Goal: Entertainment & Leisure: Consume media (video, audio)

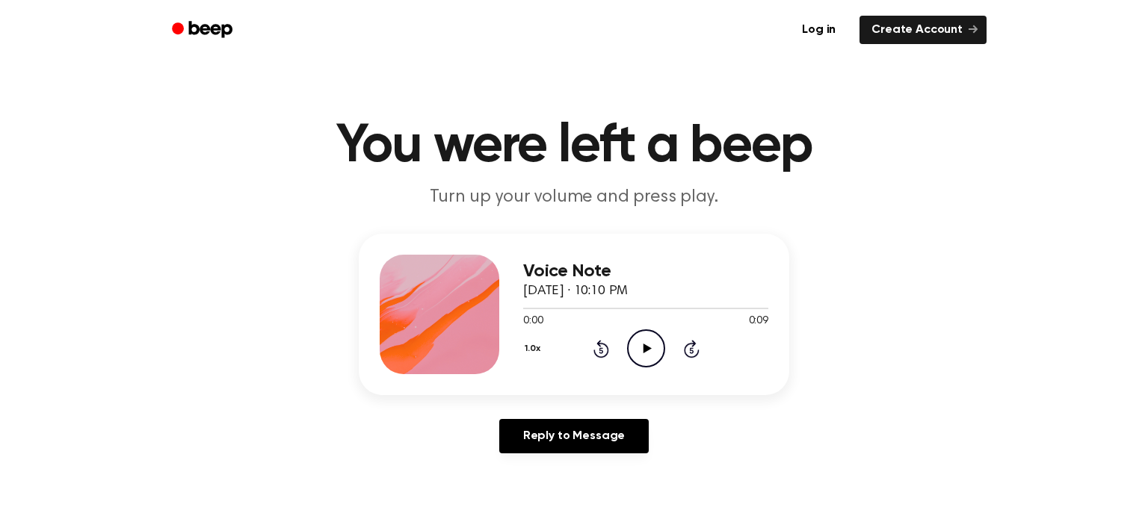
click at [641, 333] on icon "Play Audio" at bounding box center [646, 349] width 38 height 38
click at [691, 354] on icon "Skip 5 seconds" at bounding box center [691, 348] width 16 height 19
click at [617, 351] on div "1.0x Rewind 5 seconds Play Audio Skip 5 seconds" at bounding box center [645, 349] width 245 height 38
click at [655, 349] on icon "Play Audio" at bounding box center [646, 349] width 38 height 38
click at [632, 345] on icon "Play Audio" at bounding box center [646, 349] width 38 height 38
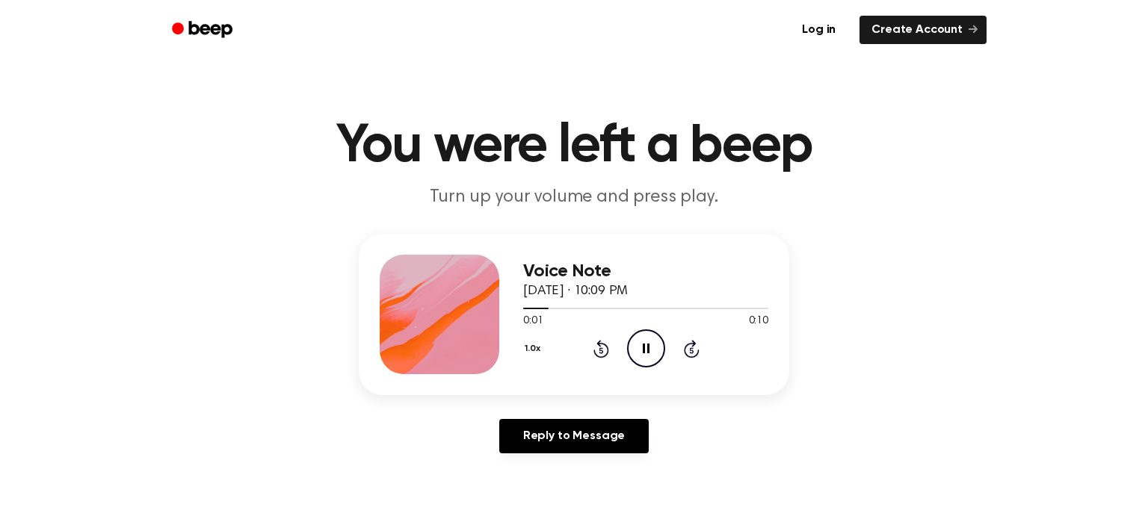
click at [638, 343] on icon "Pause Audio" at bounding box center [646, 349] width 38 height 38
click at [599, 353] on icon at bounding box center [601, 351] width 4 height 6
click at [644, 337] on icon "Play Audio" at bounding box center [646, 349] width 38 height 38
click at [636, 349] on icon "Play Audio" at bounding box center [646, 349] width 38 height 38
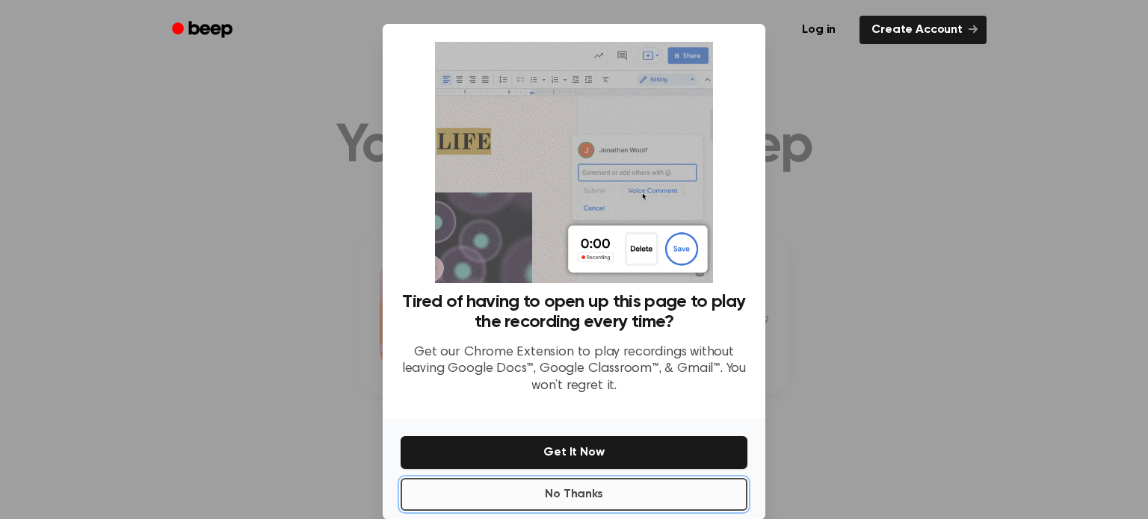
click at [603, 494] on button "No Thanks" at bounding box center [574, 494] width 347 height 33
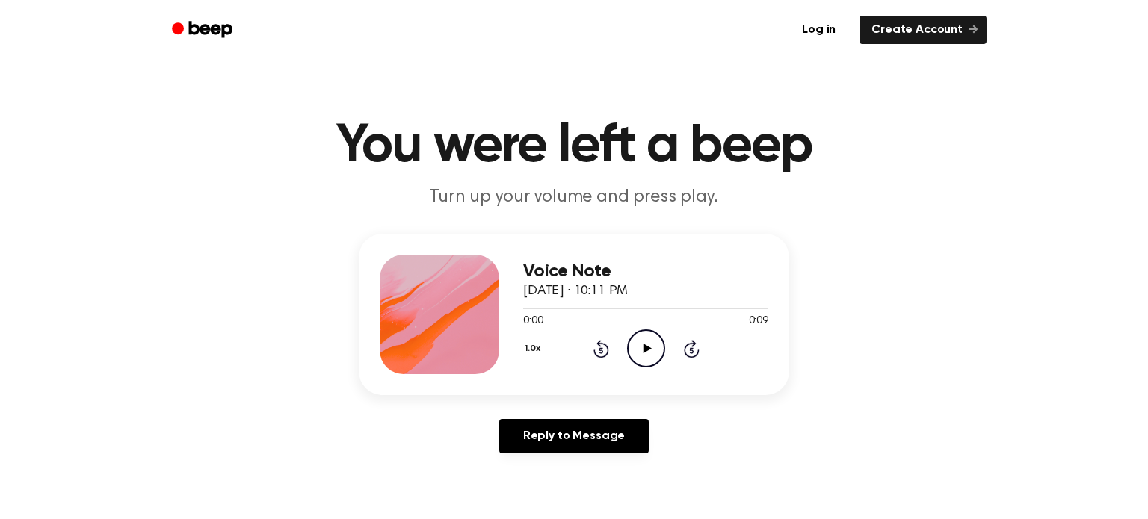
click at [629, 336] on icon "Play Audio" at bounding box center [646, 349] width 38 height 38
click at [639, 351] on icon "Play Audio" at bounding box center [646, 349] width 38 height 38
drag, startPoint x: 647, startPoint y: 336, endPoint x: 650, endPoint y: 311, distance: 24.8
click at [649, 315] on div "Voice Note [DATE] · 10:12 PM 0:00 0:10 Your browser does not support the [objec…" at bounding box center [645, 315] width 245 height 120
click at [641, 345] on icon "Play Audio" at bounding box center [646, 349] width 38 height 38
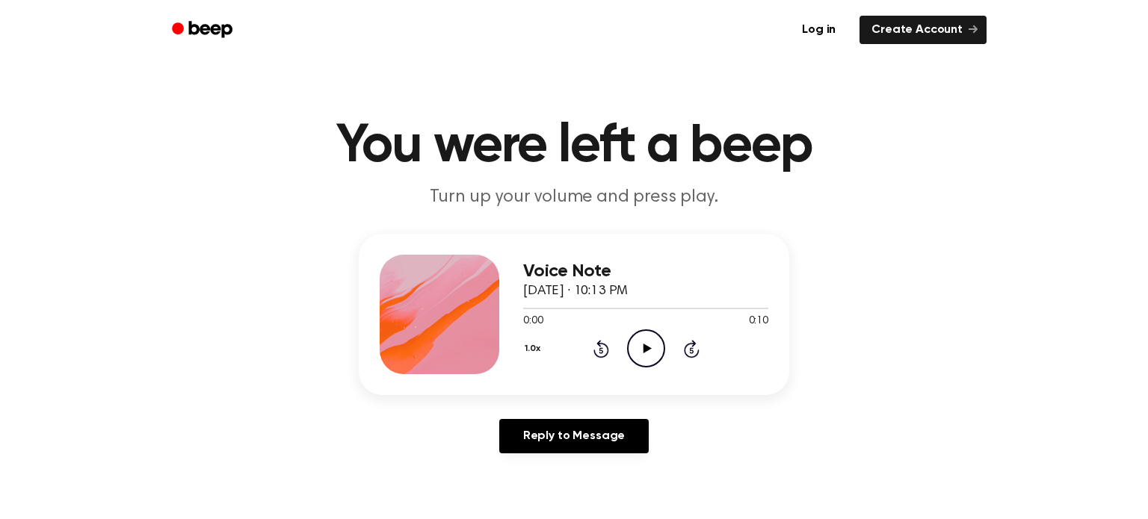
click at [631, 361] on circle at bounding box center [646, 348] width 37 height 37
click at [644, 361] on icon "Play Audio" at bounding box center [646, 349] width 38 height 38
click at [632, 355] on icon "Play Audio" at bounding box center [646, 349] width 38 height 38
click at [634, 325] on div "0:10 0:10" at bounding box center [645, 322] width 245 height 16
click at [634, 339] on icon "Play Audio" at bounding box center [646, 349] width 38 height 38
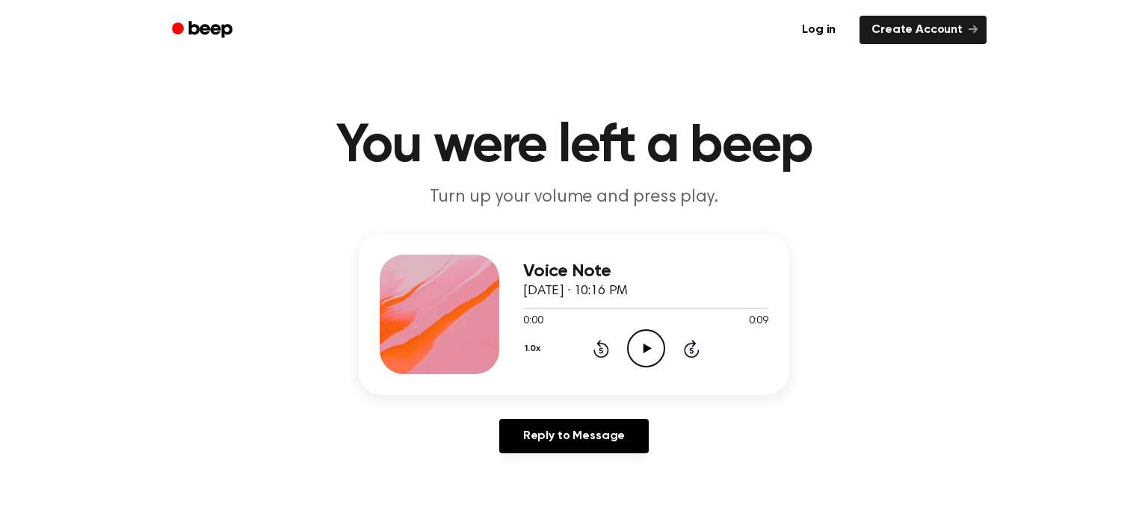
click at [638, 348] on icon "Play Audio" at bounding box center [646, 349] width 38 height 38
click at [652, 336] on icon "Play Audio" at bounding box center [646, 349] width 38 height 38
click at [637, 343] on icon "Play Audio" at bounding box center [646, 349] width 38 height 38
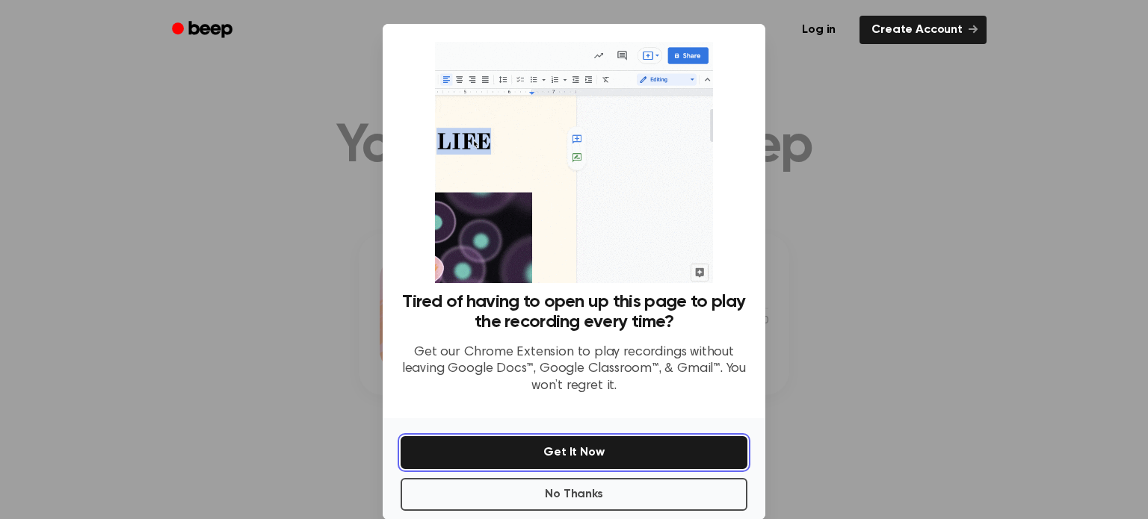
click at [637, 445] on button "Get It Now" at bounding box center [574, 452] width 347 height 33
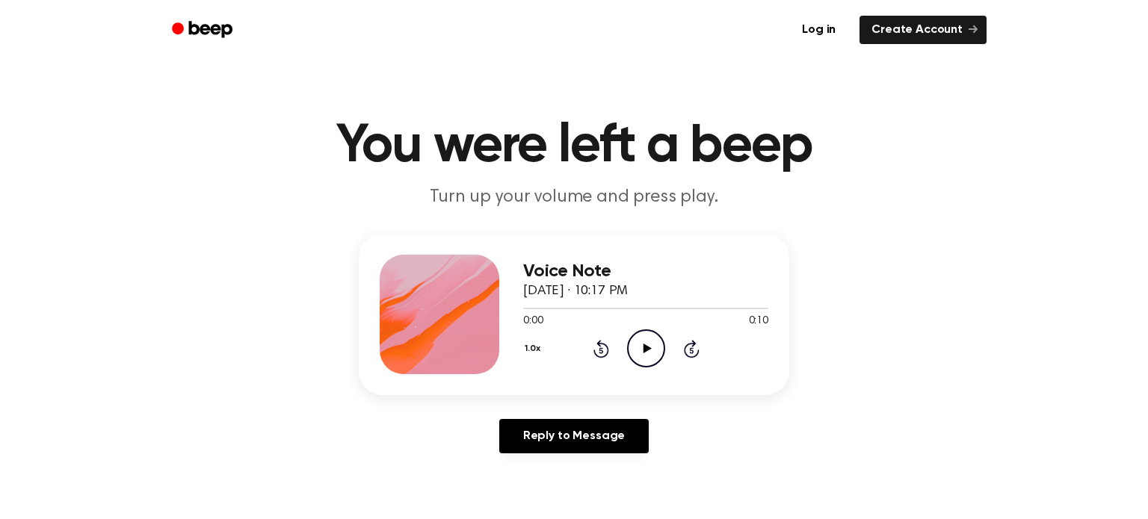
click at [647, 362] on icon "Play Audio" at bounding box center [646, 349] width 38 height 38
click at [558, 365] on div "1.0x Rewind 5 seconds Play Audio Skip 5 seconds" at bounding box center [645, 349] width 245 height 38
click at [644, 353] on icon at bounding box center [647, 349] width 8 height 10
click at [631, 351] on icon "Play Audio" at bounding box center [646, 349] width 38 height 38
click at [656, 342] on icon "Play Audio" at bounding box center [646, 349] width 38 height 38
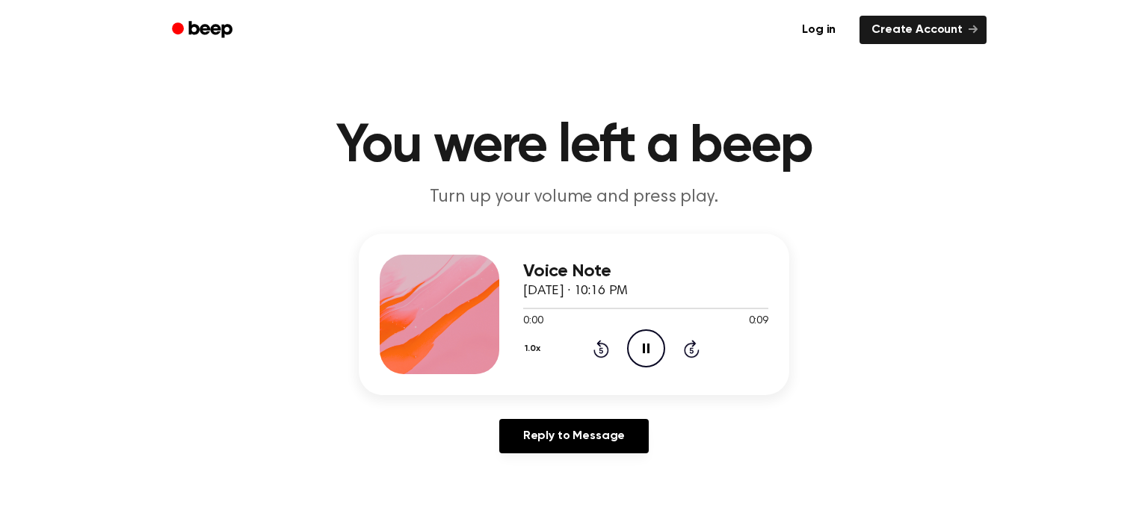
click at [656, 342] on icon "Pause Audio" at bounding box center [646, 349] width 38 height 38
click at [629, 348] on icon "Play Audio" at bounding box center [646, 349] width 38 height 38
click at [628, 351] on circle at bounding box center [646, 348] width 37 height 37
click at [642, 331] on icon "Play Audio" at bounding box center [646, 349] width 38 height 38
click at [652, 355] on icon "Play Audio" at bounding box center [646, 349] width 38 height 38
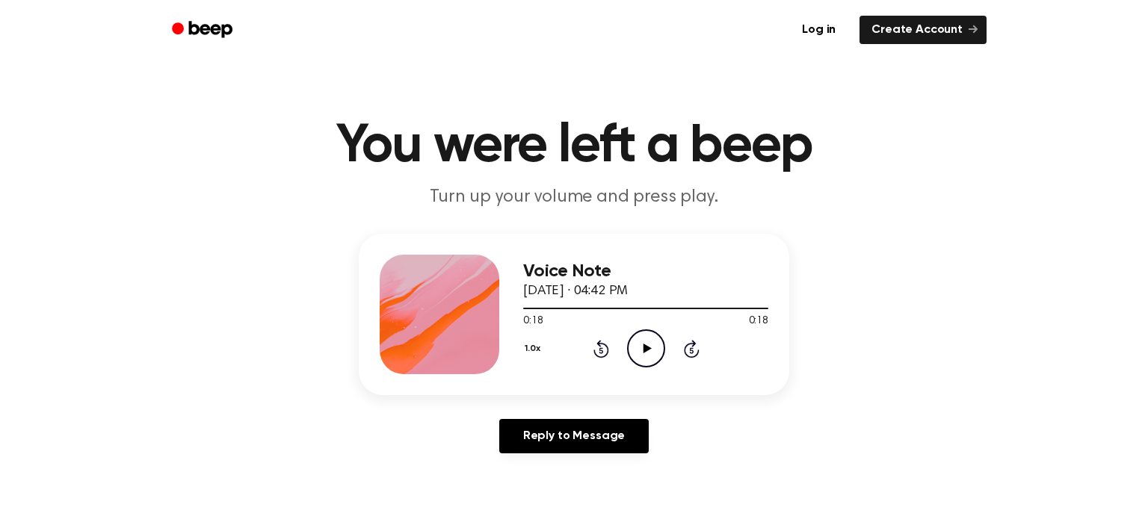
click at [634, 342] on icon "Play Audio" at bounding box center [646, 349] width 38 height 38
click at [639, 339] on icon "Pause Audio" at bounding box center [646, 349] width 38 height 38
click at [639, 339] on icon "Play Audio" at bounding box center [646, 349] width 38 height 38
click at [639, 339] on icon "Pause Audio" at bounding box center [646, 349] width 38 height 38
click at [639, 339] on icon "Play Audio" at bounding box center [646, 349] width 38 height 38
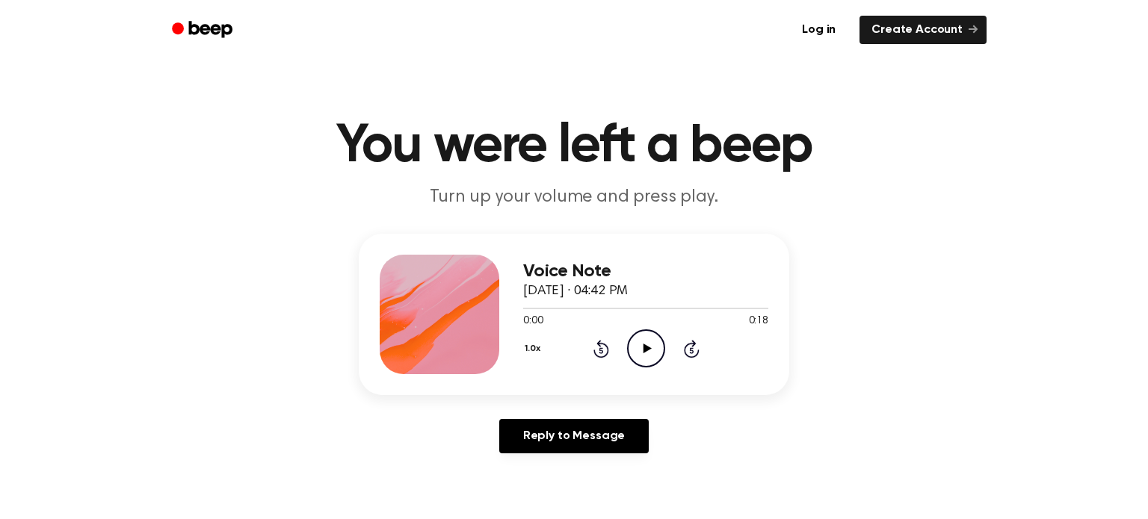
click at [632, 352] on icon "Play Audio" at bounding box center [646, 349] width 38 height 38
click at [636, 347] on icon "Play Audio" at bounding box center [646, 349] width 38 height 38
click at [645, 338] on icon "Play Audio" at bounding box center [646, 349] width 38 height 38
click at [644, 344] on icon "Play Audio" at bounding box center [646, 349] width 38 height 38
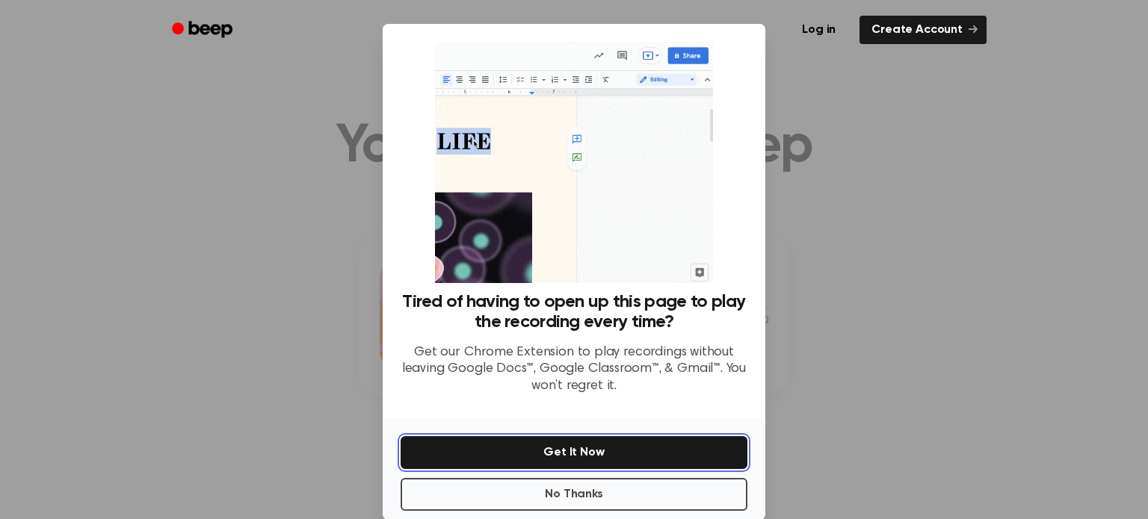
click at [587, 455] on button "Get It Now" at bounding box center [574, 452] width 347 height 33
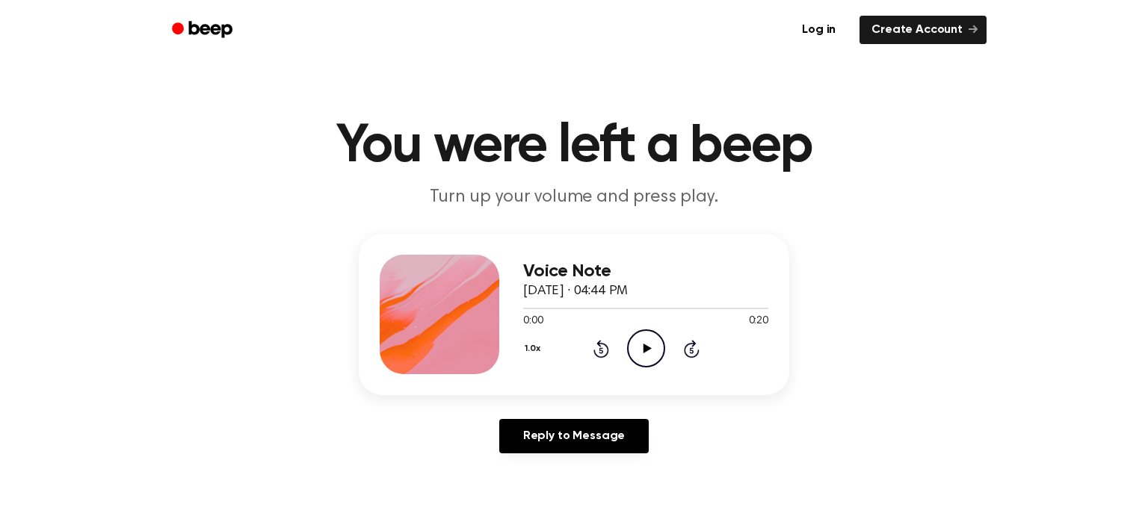
click at [641, 352] on icon "Play Audio" at bounding box center [646, 349] width 38 height 38
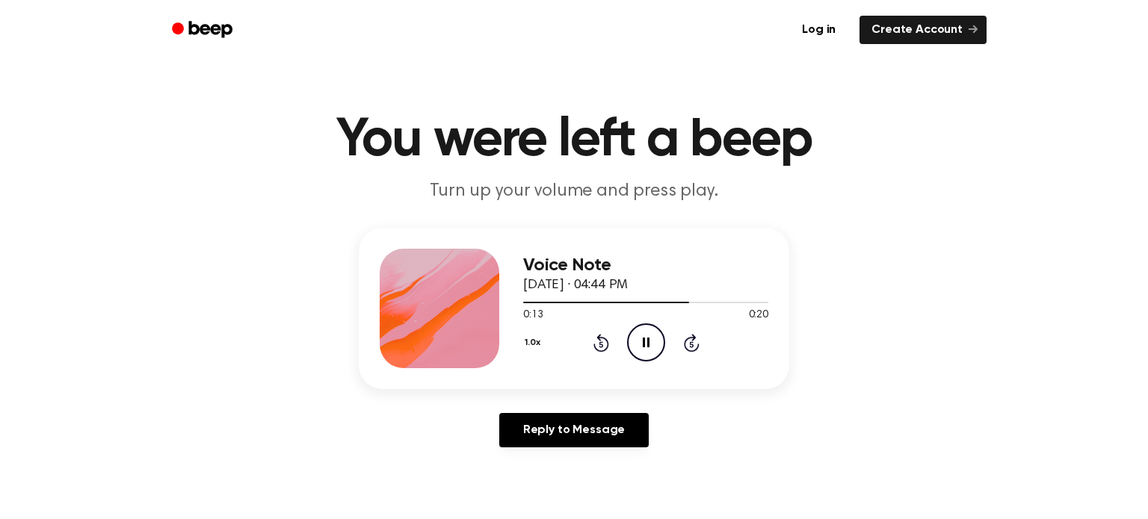
scroll to position [7, 0]
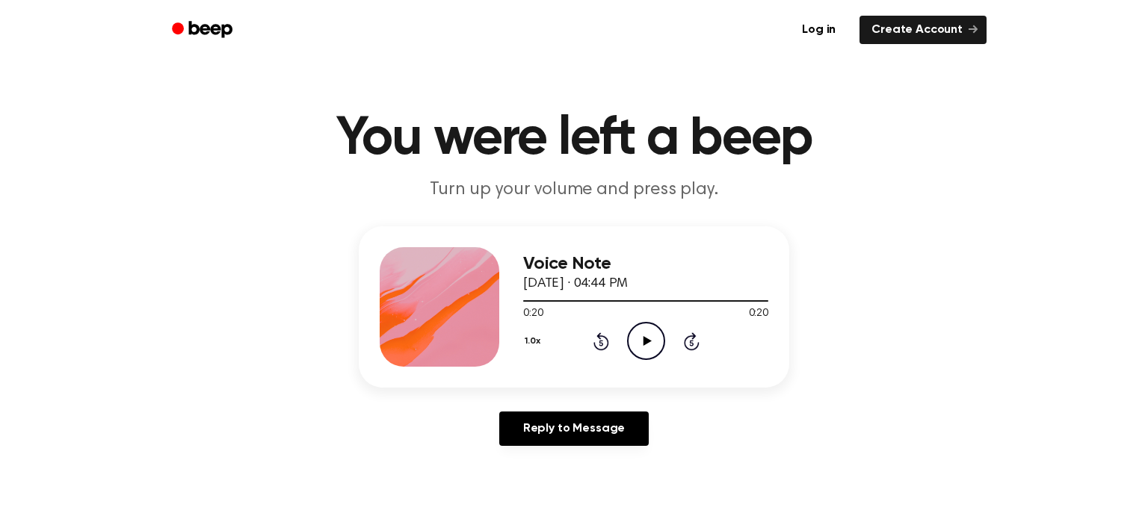
click at [655, 323] on icon "Play Audio" at bounding box center [646, 341] width 38 height 38
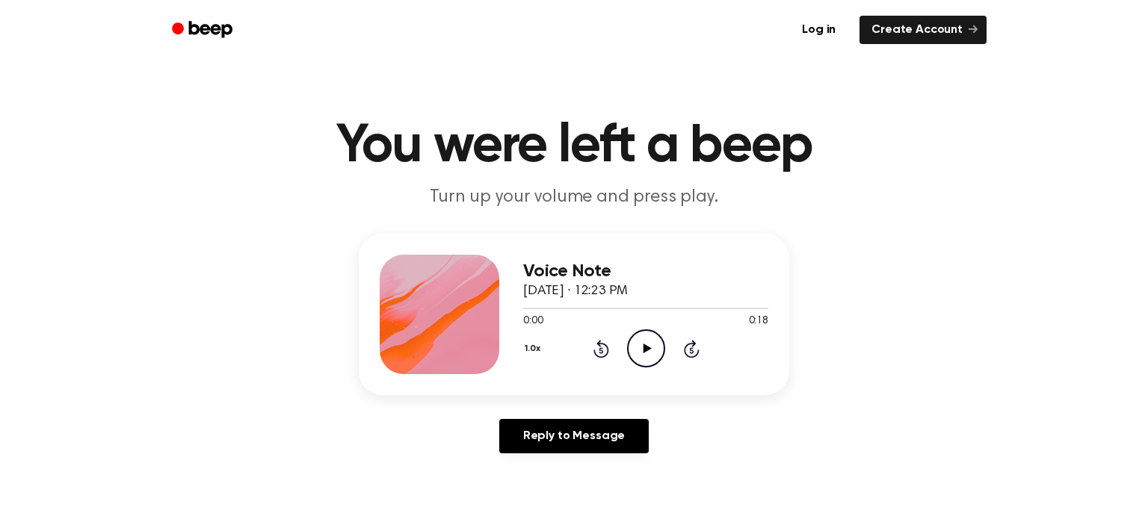
click at [650, 331] on circle at bounding box center [646, 348] width 37 height 37
click at [638, 334] on icon "Pause Audio" at bounding box center [646, 349] width 38 height 38
click at [638, 334] on icon "Play Audio" at bounding box center [646, 349] width 38 height 38
click at [601, 352] on icon "Rewind 5 seconds" at bounding box center [601, 348] width 16 height 19
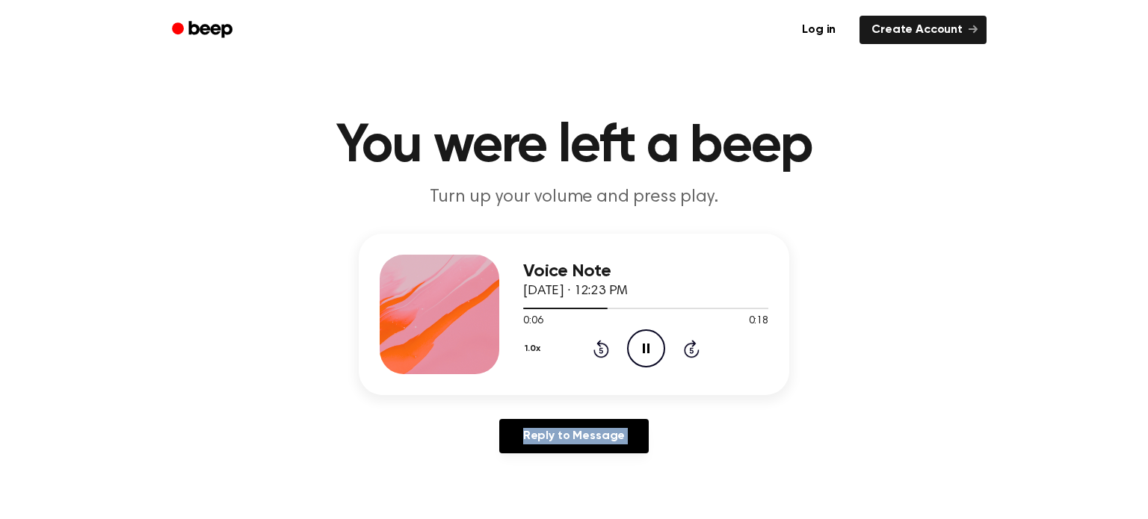
click at [601, 352] on icon "Rewind 5 seconds" at bounding box center [601, 348] width 16 height 19
click at [599, 353] on icon "Rewind 5 seconds" at bounding box center [601, 348] width 16 height 19
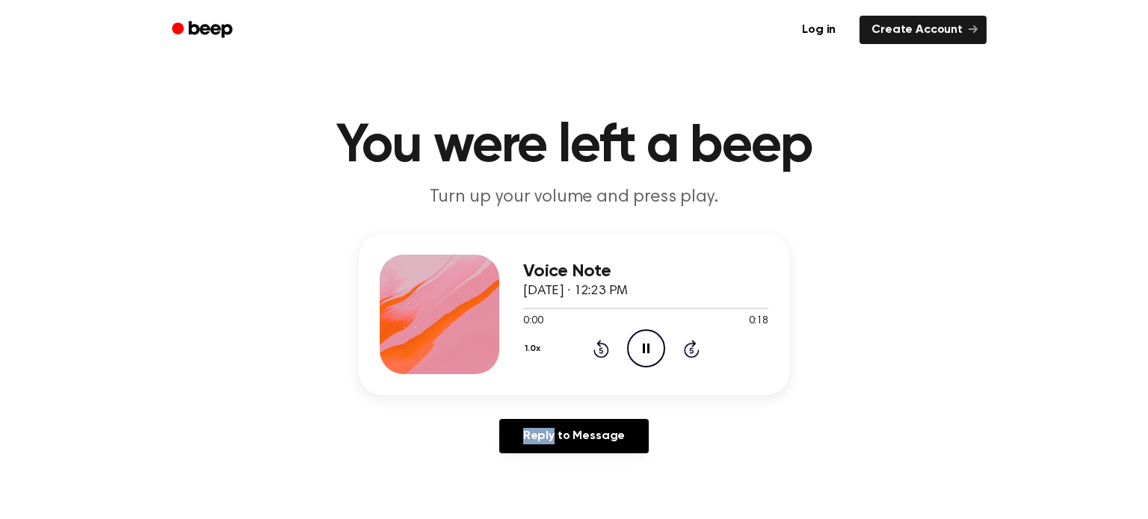
click at [599, 353] on icon "Rewind 5 seconds" at bounding box center [601, 348] width 16 height 19
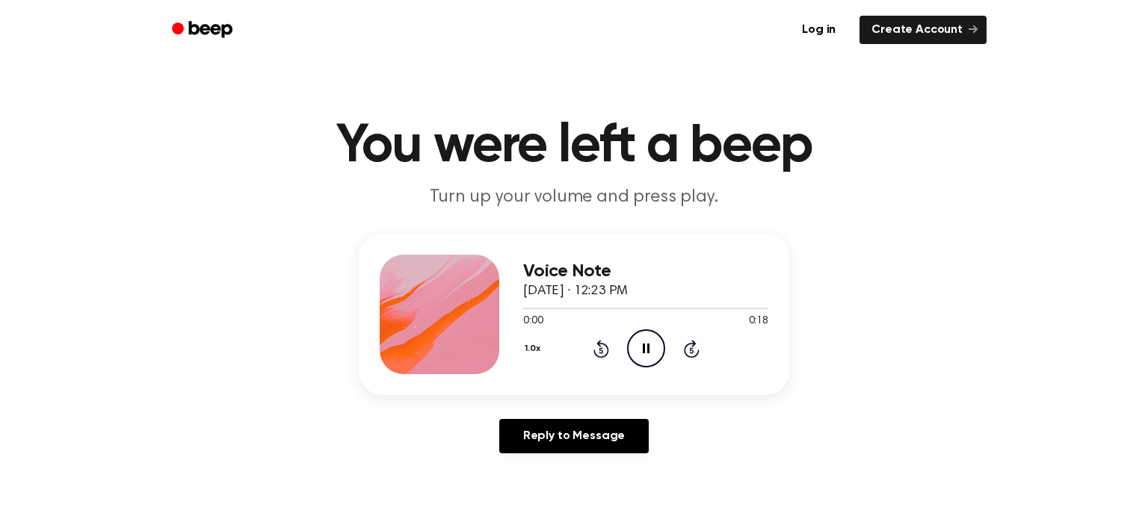
click at [599, 353] on icon "Rewind 5 seconds" at bounding box center [601, 348] width 16 height 19
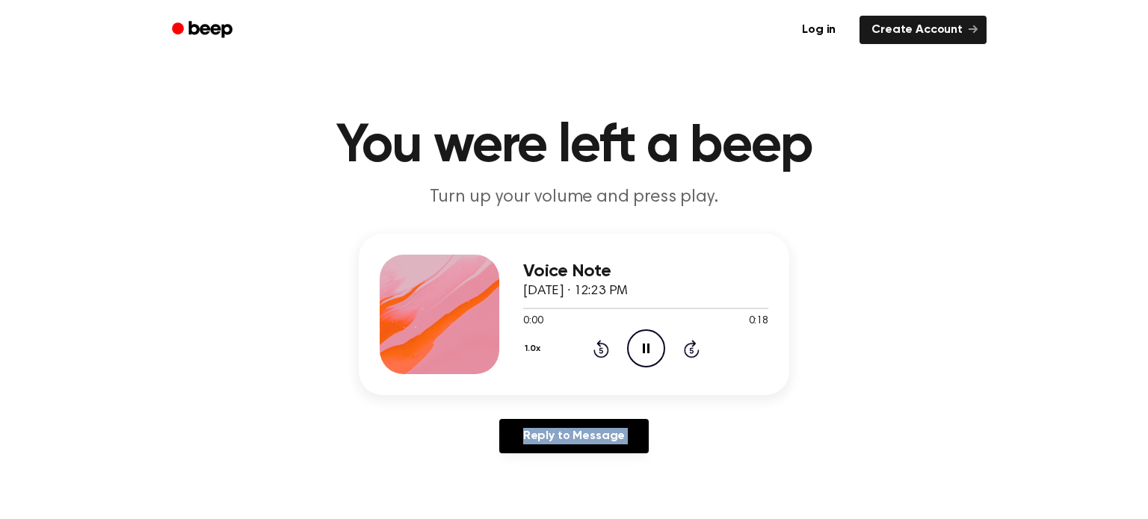
click at [599, 353] on icon "Rewind 5 seconds" at bounding box center [601, 348] width 16 height 19
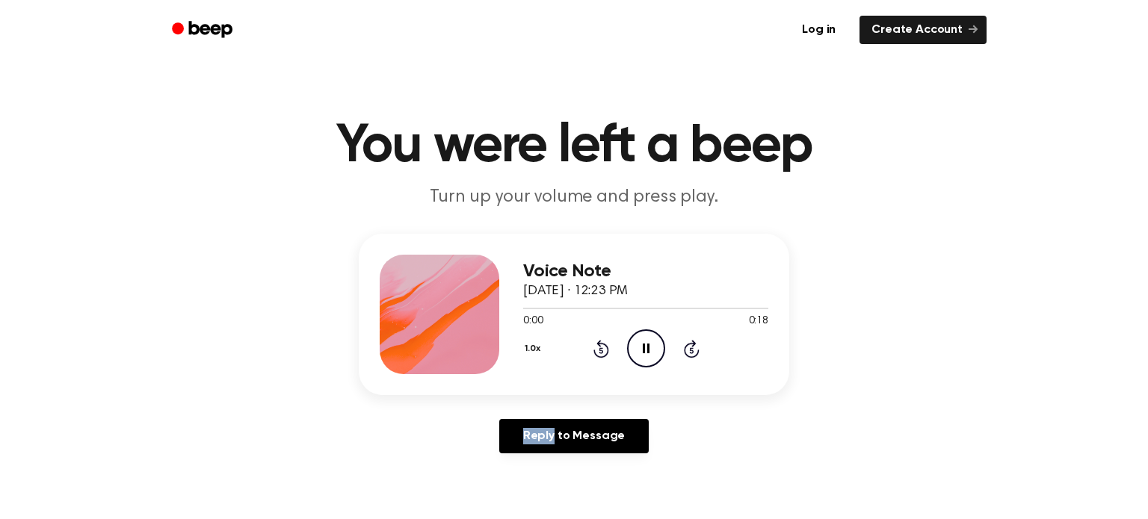
click at [599, 353] on icon "Rewind 5 seconds" at bounding box center [601, 348] width 16 height 19
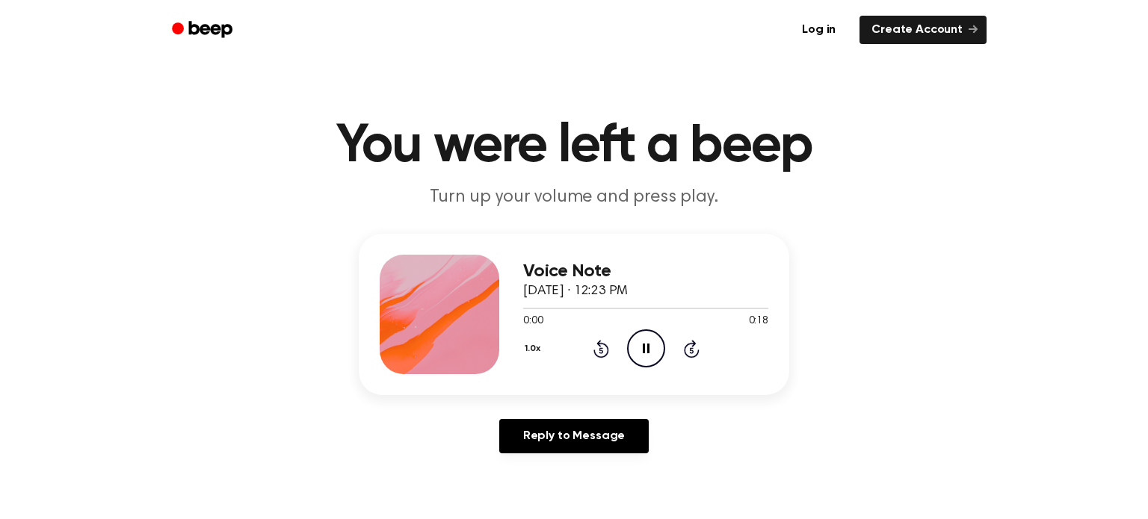
click at [599, 353] on icon "Rewind 5 seconds" at bounding box center [601, 348] width 16 height 19
click at [598, 352] on icon "Rewind 5 seconds" at bounding box center [601, 348] width 16 height 19
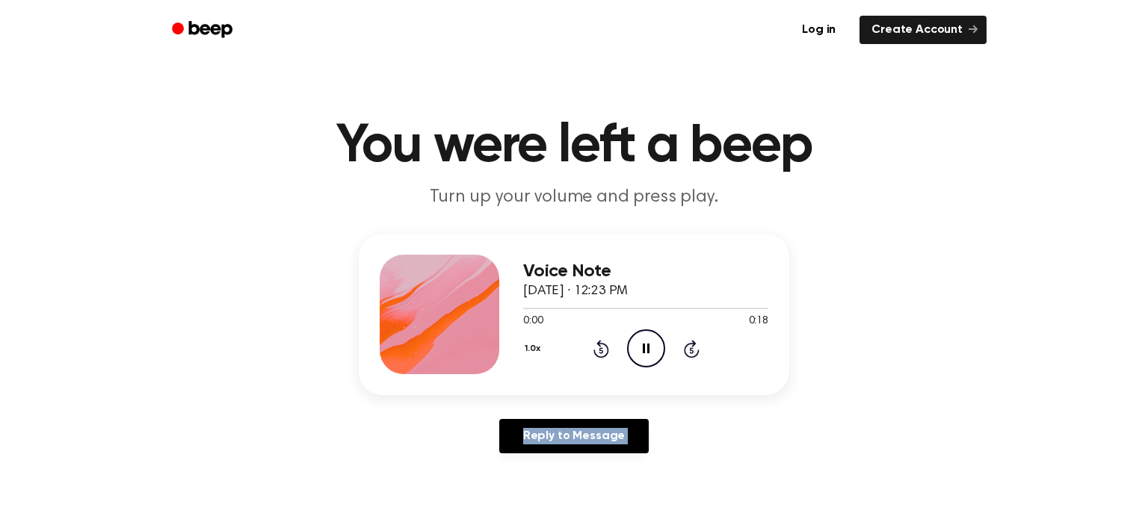
click at [598, 352] on icon "Rewind 5 seconds" at bounding box center [601, 348] width 16 height 19
click at [598, 351] on icon "Rewind 5 seconds" at bounding box center [601, 348] width 16 height 19
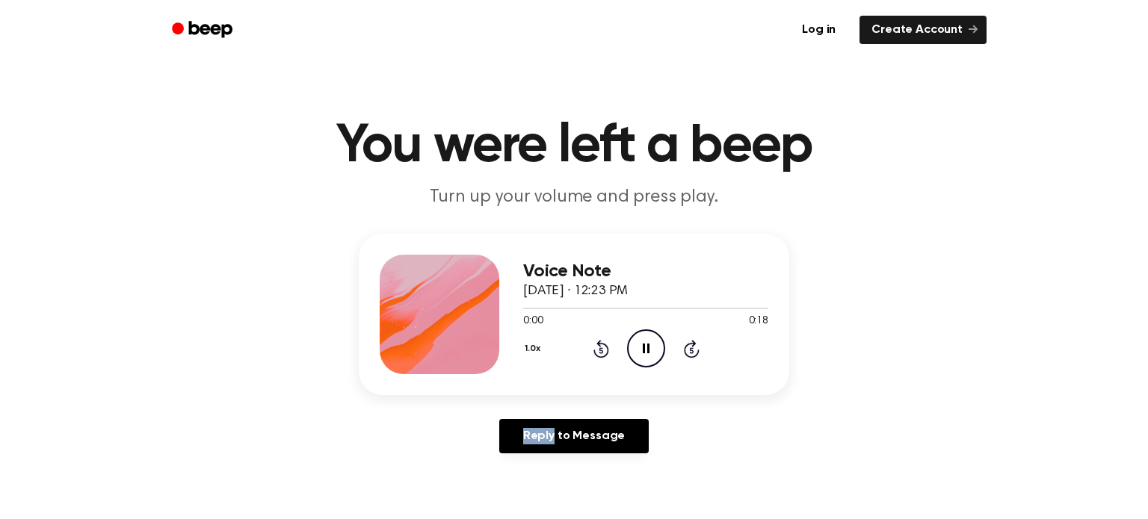
click at [598, 351] on icon "Rewind 5 seconds" at bounding box center [601, 348] width 16 height 19
click at [596, 348] on icon "Rewind 5 seconds" at bounding box center [601, 348] width 16 height 19
drag, startPoint x: 596, startPoint y: 344, endPoint x: 587, endPoint y: 338, distance: 11.4
click at [587, 338] on div "1.0x Rewind 5 seconds Pause Audio Skip 5 seconds" at bounding box center [645, 349] width 245 height 38
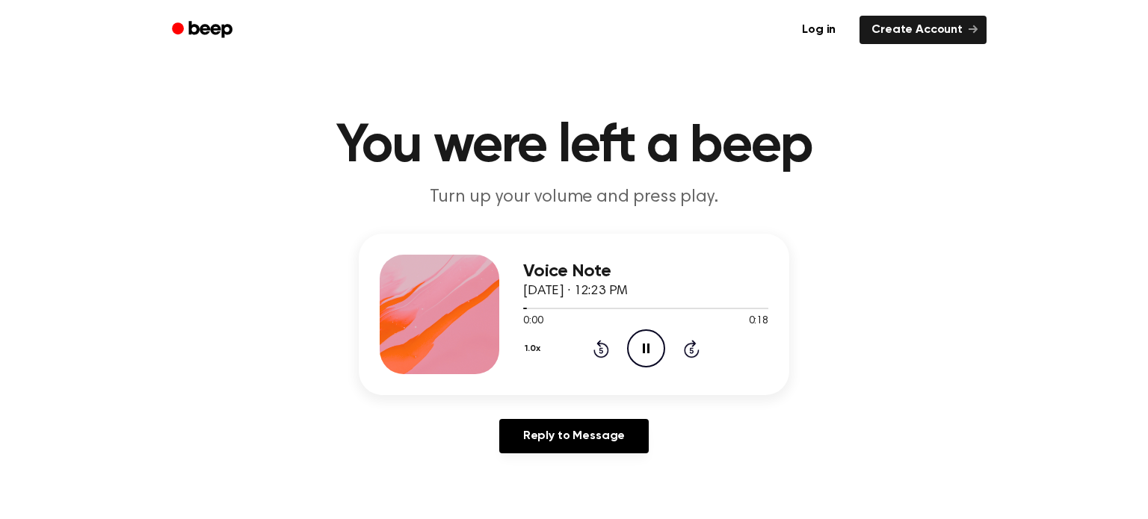
click at [594, 342] on icon "Rewind 5 seconds" at bounding box center [601, 348] width 16 height 19
drag, startPoint x: 594, startPoint y: 342, endPoint x: 606, endPoint y: 342, distance: 12.0
click at [595, 342] on icon "Rewind 5 seconds" at bounding box center [601, 348] width 16 height 19
click at [606, 342] on icon "Rewind 5 seconds" at bounding box center [601, 348] width 16 height 19
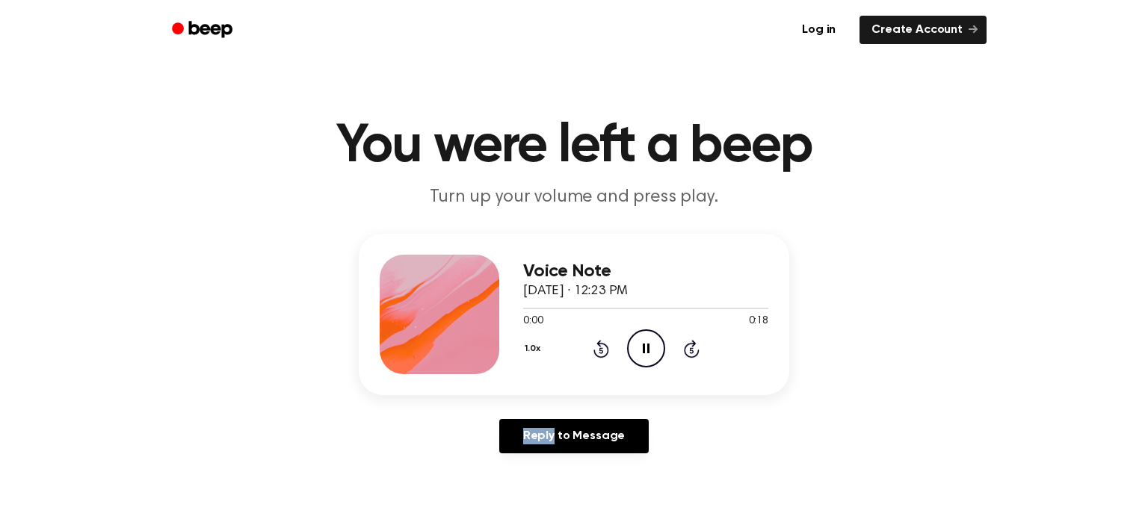
click at [606, 342] on icon "Rewind 5 seconds" at bounding box center [601, 348] width 16 height 19
click at [689, 347] on icon "Skip 5 seconds" at bounding box center [691, 348] width 16 height 19
click at [683, 342] on icon "Skip 5 seconds" at bounding box center [691, 348] width 16 height 19
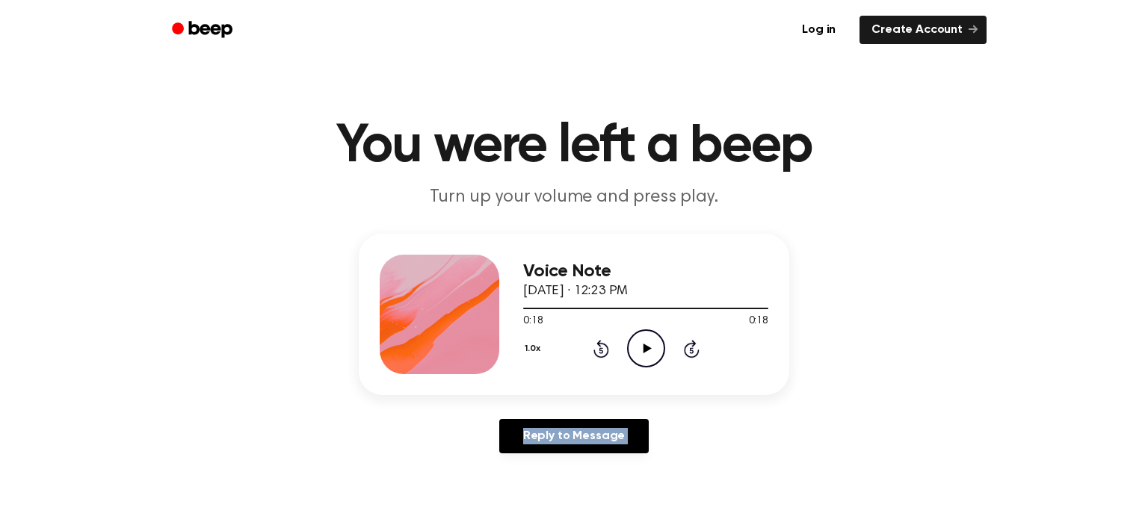
click at [683, 342] on icon "Skip 5 seconds" at bounding box center [691, 348] width 16 height 19
click at [601, 355] on icon "Rewind 5 seconds" at bounding box center [601, 348] width 16 height 19
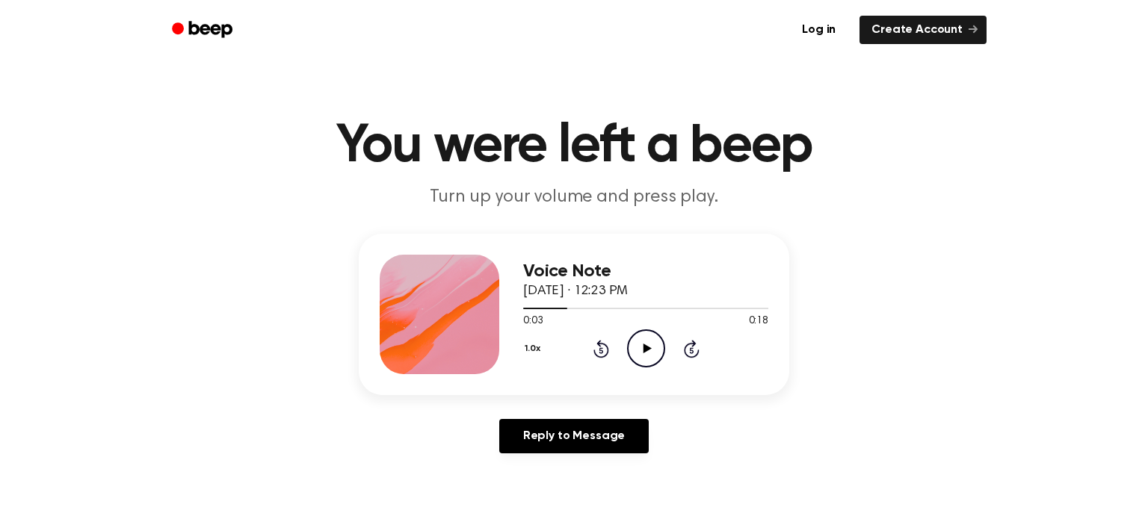
click at [601, 355] on icon "Rewind 5 seconds" at bounding box center [601, 348] width 16 height 19
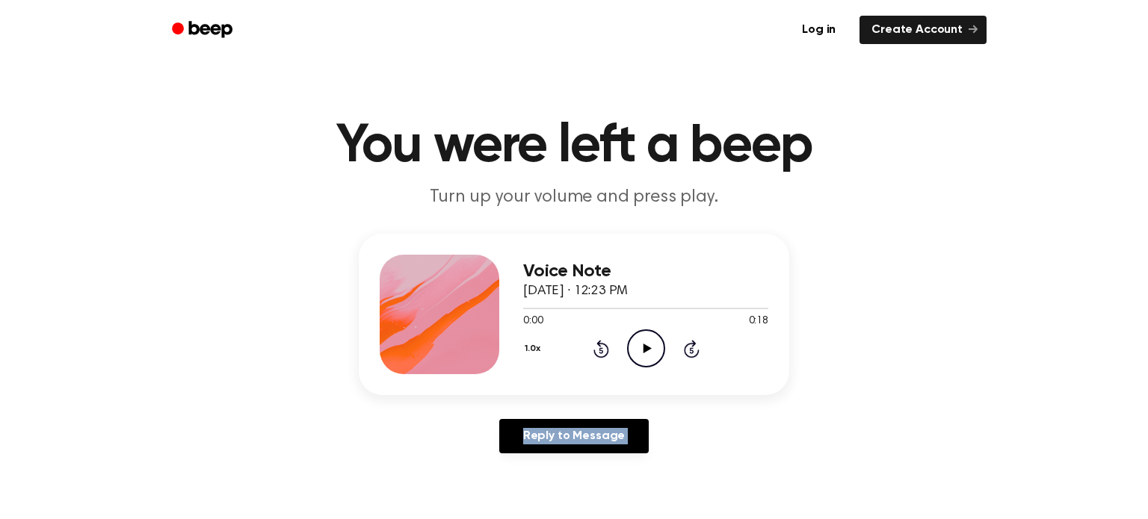
click at [601, 355] on icon "Rewind 5 seconds" at bounding box center [601, 348] width 16 height 19
click at [647, 354] on icon "Play Audio" at bounding box center [646, 349] width 38 height 38
click at [605, 346] on icon at bounding box center [601, 349] width 16 height 18
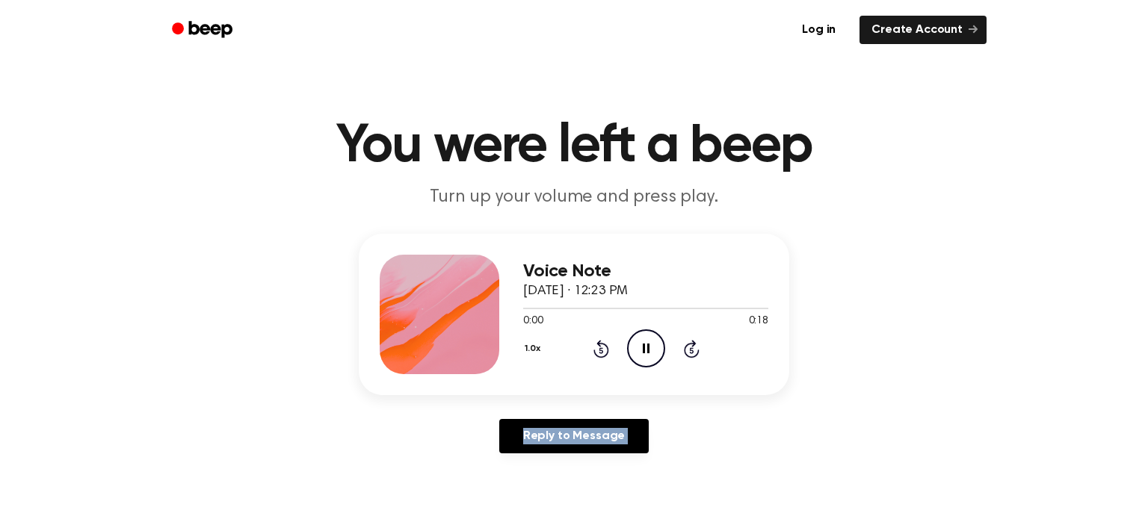
click at [605, 346] on icon at bounding box center [601, 349] width 16 height 18
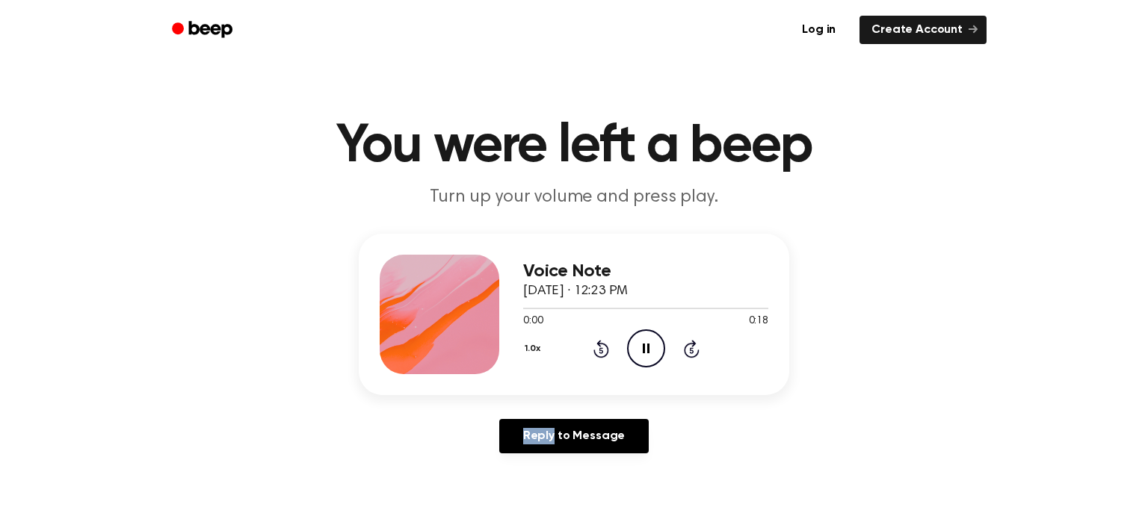
click at [604, 346] on icon at bounding box center [601, 349] width 16 height 18
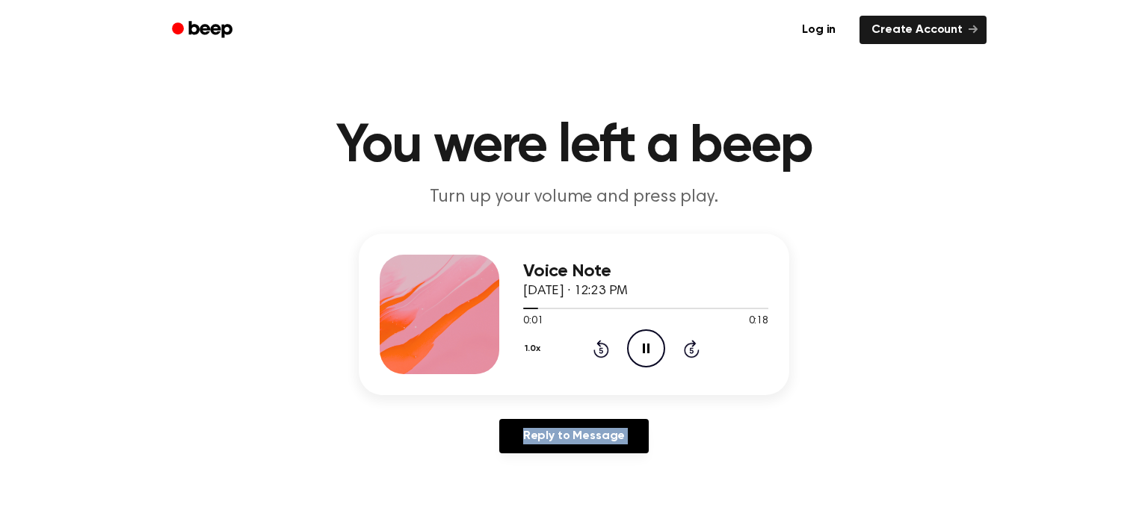
click at [598, 346] on icon "Rewind 5 seconds" at bounding box center [601, 348] width 16 height 19
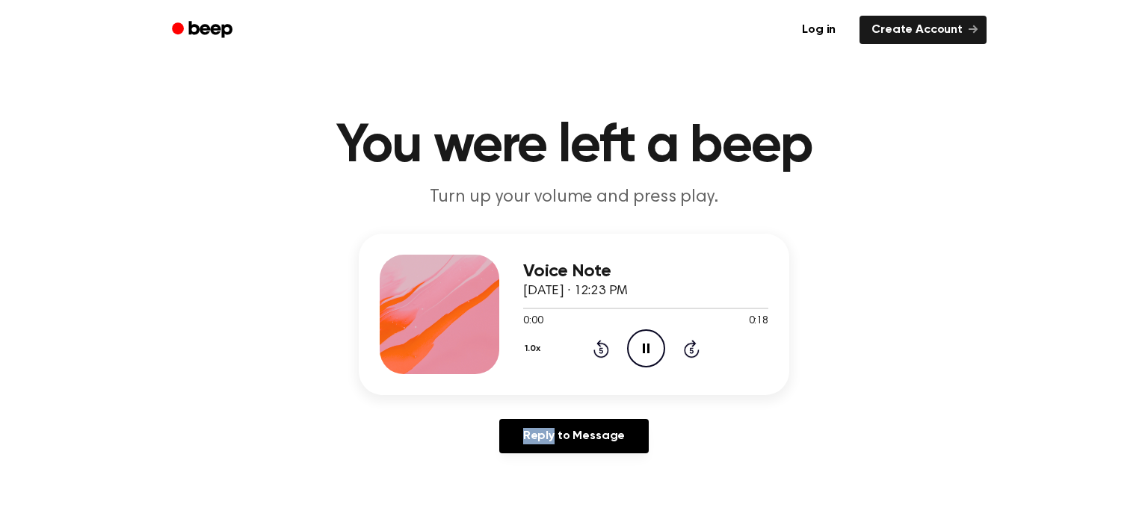
click at [598, 346] on icon "Rewind 5 seconds" at bounding box center [601, 348] width 16 height 19
click at [604, 349] on icon "Rewind 5 seconds" at bounding box center [601, 348] width 16 height 19
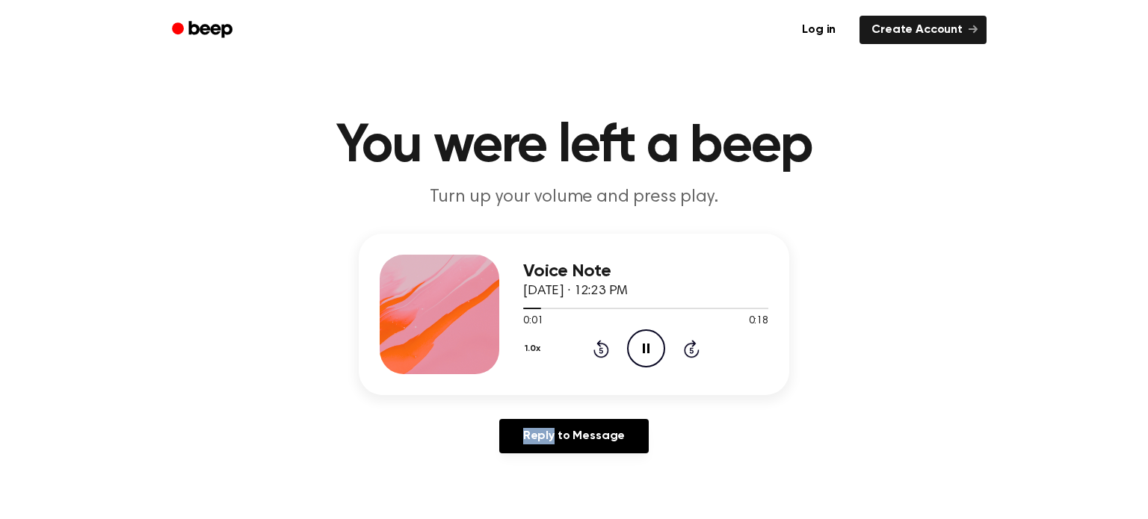
click at [604, 349] on icon "Rewind 5 seconds" at bounding box center [601, 348] width 16 height 19
drag, startPoint x: 604, startPoint y: 349, endPoint x: 579, endPoint y: 357, distance: 26.7
click at [597, 351] on icon "Rewind 5 seconds" at bounding box center [601, 348] width 16 height 19
click at [577, 357] on div "1.0x Rewind 5 seconds Pause Audio Skip 5 seconds" at bounding box center [645, 349] width 245 height 38
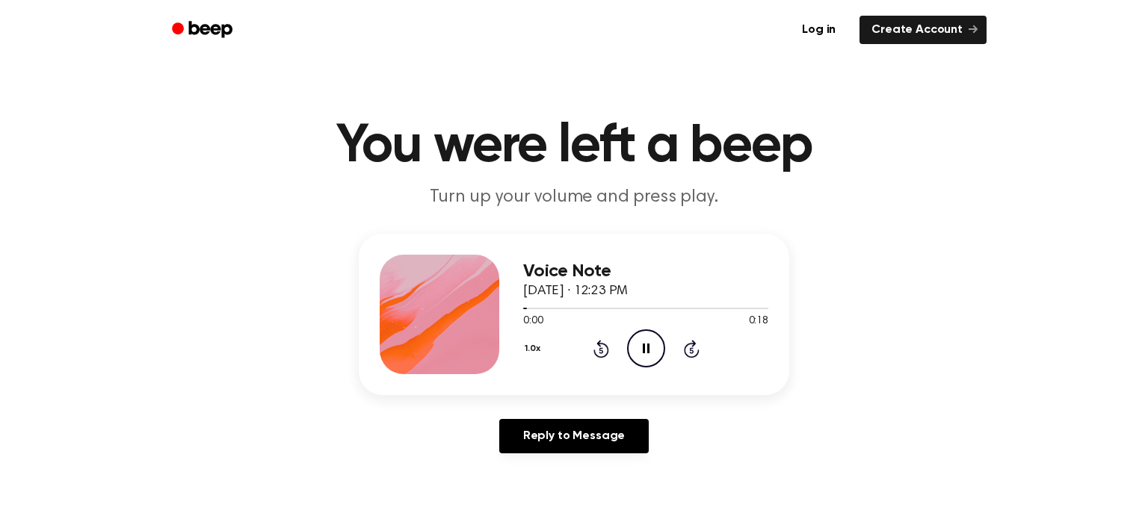
click at [600, 354] on icon "Rewind 5 seconds" at bounding box center [601, 348] width 16 height 19
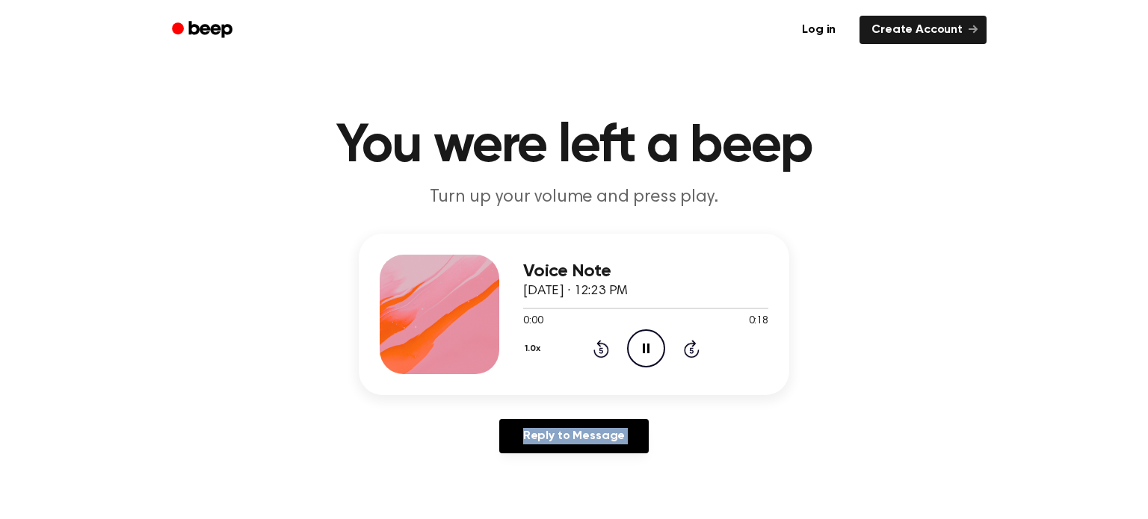
click at [602, 353] on icon "Rewind 5 seconds" at bounding box center [601, 348] width 16 height 19
click at [656, 354] on icon "Play Audio" at bounding box center [646, 349] width 38 height 38
click at [638, 359] on icon "Play Audio" at bounding box center [646, 349] width 38 height 38
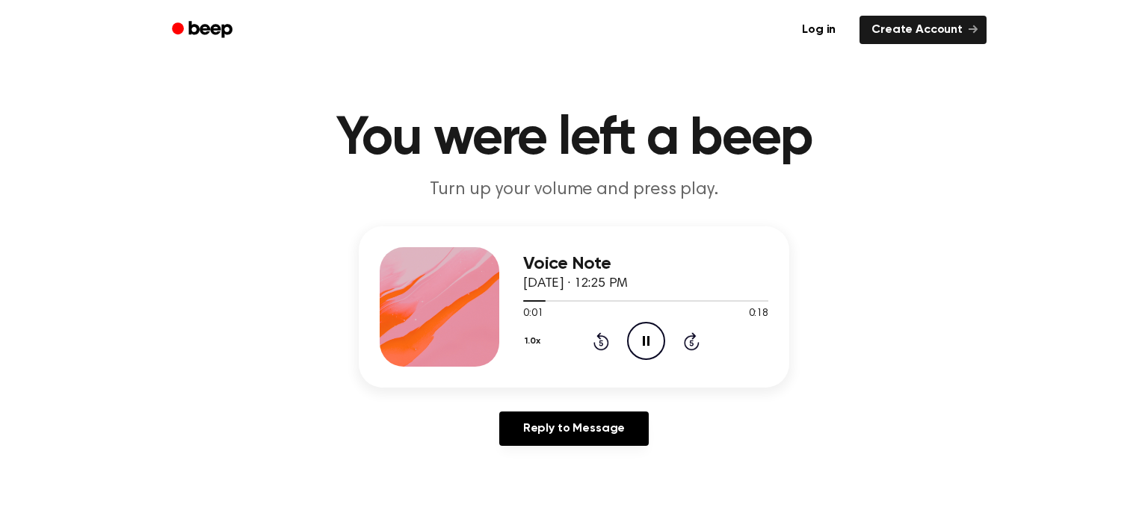
click at [593, 336] on div "1.0x Rewind 5 seconds Pause Audio Skip 5 seconds" at bounding box center [645, 341] width 245 height 38
click at [599, 339] on icon "Rewind 5 seconds" at bounding box center [601, 341] width 16 height 19
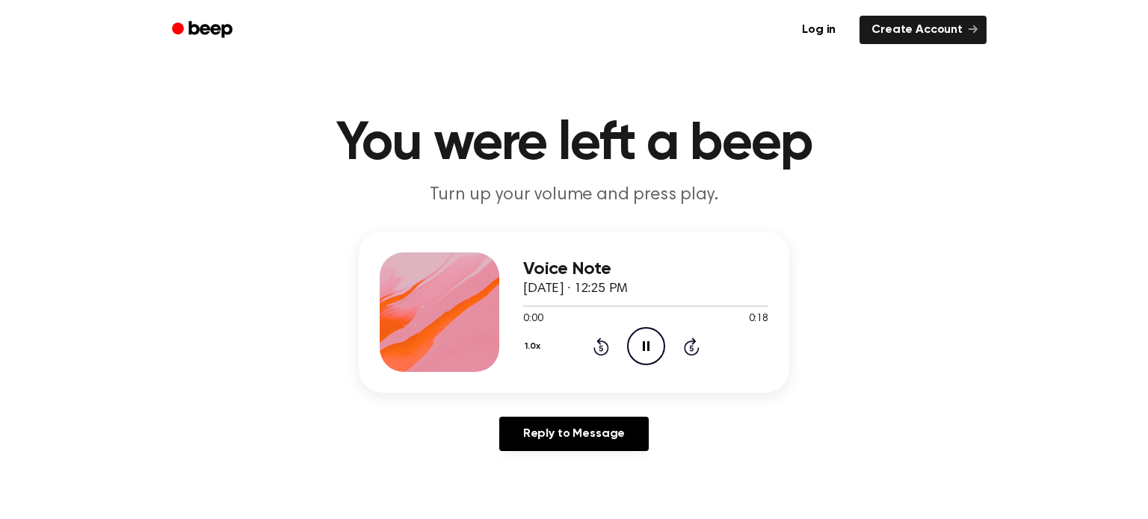
click at [599, 339] on icon at bounding box center [601, 347] width 16 height 18
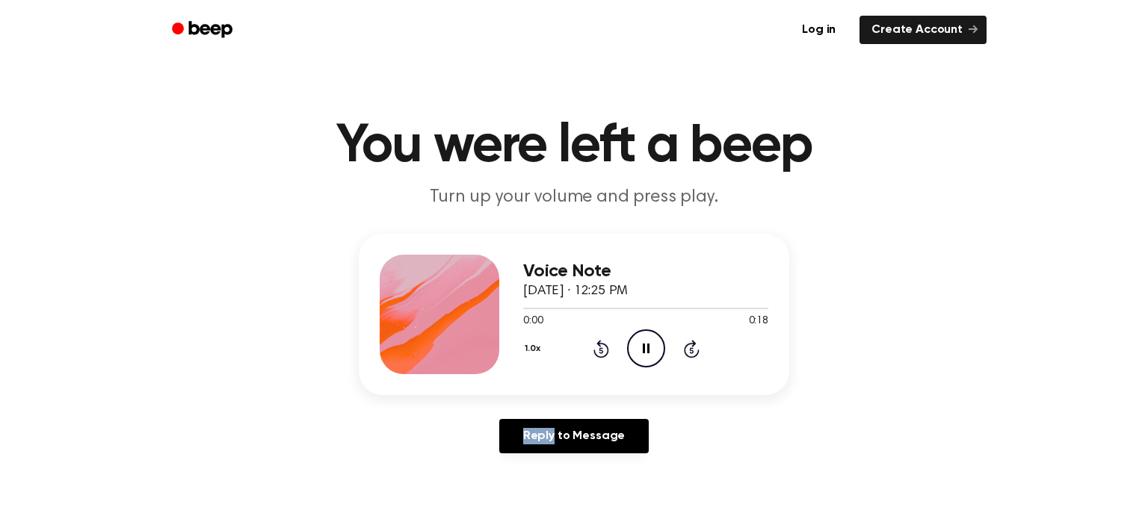
click at [599, 339] on icon "Rewind 5 seconds" at bounding box center [601, 348] width 16 height 19
drag, startPoint x: 599, startPoint y: 339, endPoint x: 614, endPoint y: 334, distance: 16.5
click at [604, 338] on div "1.0x Rewind 5 seconds Pause Audio Skip 5 seconds" at bounding box center [645, 349] width 245 height 38
click at [614, 334] on div "1.0x Rewind 5 seconds Pause Audio Skip 5 seconds" at bounding box center [645, 349] width 245 height 38
drag, startPoint x: 644, startPoint y: 323, endPoint x: 649, endPoint y: 297, distance: 25.8
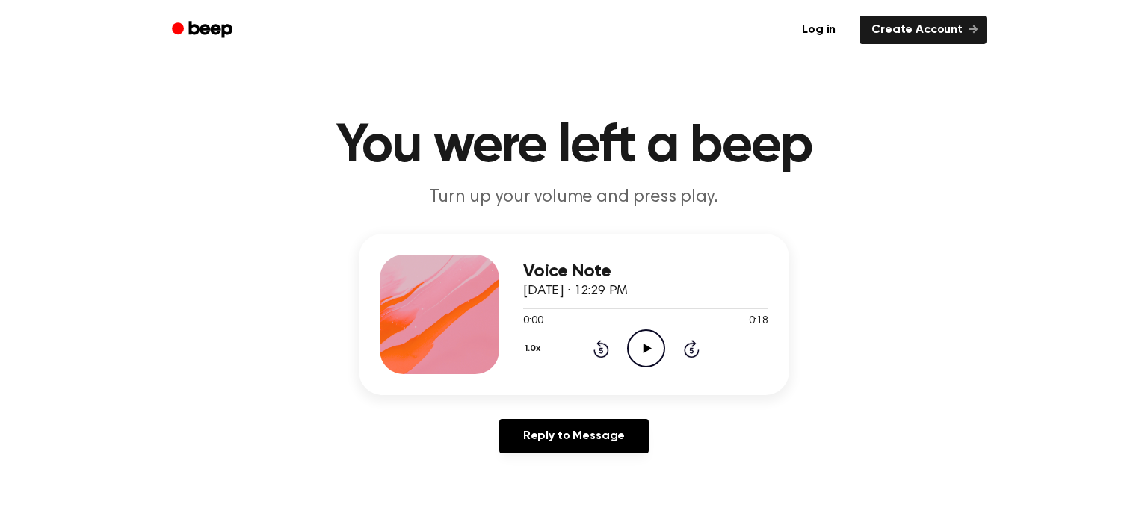
click at [644, 311] on div "0:00 0:18 Your browser does not support the [object Object] element." at bounding box center [645, 316] width 245 height 28
drag, startPoint x: 636, startPoint y: 359, endPoint x: 623, endPoint y: 332, distance: 30.1
click at [635, 359] on icon "Play Audio" at bounding box center [646, 349] width 38 height 38
click at [602, 354] on icon "Rewind 5 seconds" at bounding box center [601, 348] width 16 height 19
drag, startPoint x: 585, startPoint y: 317, endPoint x: 615, endPoint y: 366, distance: 57.7
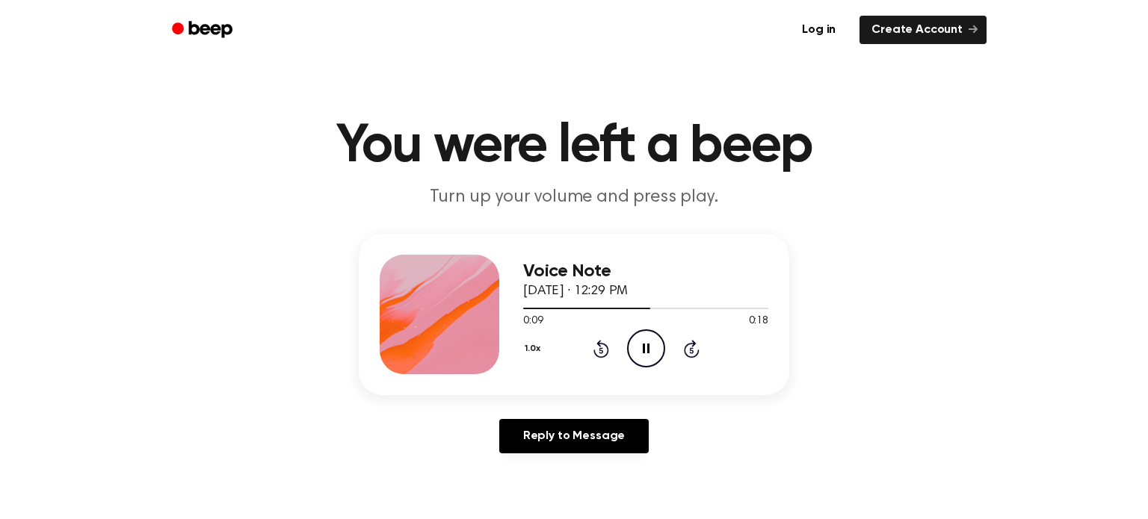
click at [587, 316] on div "0:09 0:18" at bounding box center [645, 322] width 245 height 16
click at [589, 351] on div "1.0x Rewind 5 seconds Pause Audio Skip 5 seconds" at bounding box center [645, 349] width 245 height 38
click at [597, 348] on icon "Rewind 5 seconds" at bounding box center [601, 348] width 16 height 19
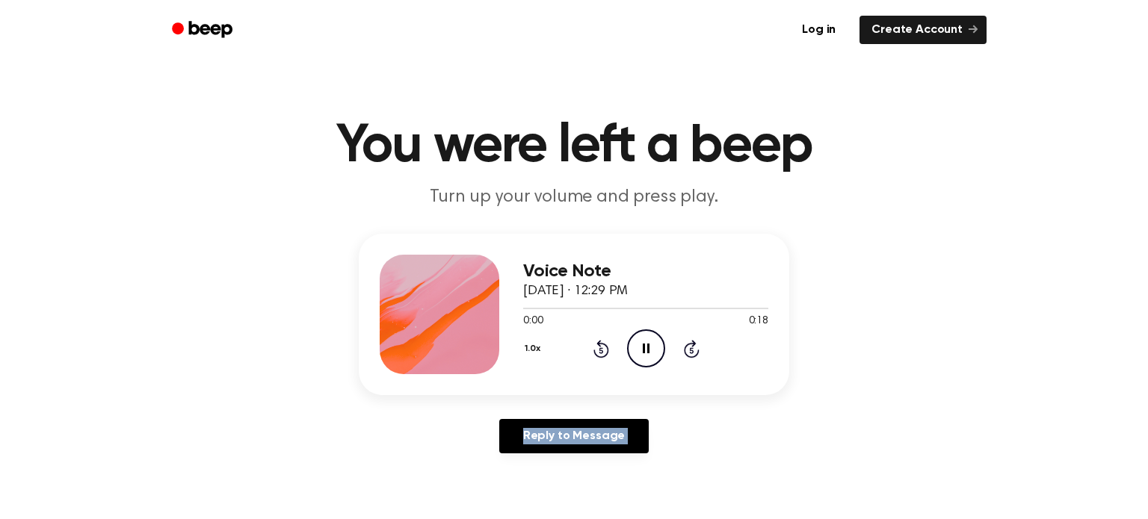
click at [597, 348] on icon "Rewind 5 seconds" at bounding box center [601, 348] width 16 height 19
click at [645, 343] on icon "Play Audio" at bounding box center [646, 349] width 38 height 38
click at [641, 345] on icon "Play Audio" at bounding box center [646, 349] width 38 height 38
click at [639, 351] on icon "Play Audio" at bounding box center [646, 349] width 38 height 38
drag, startPoint x: 611, startPoint y: 353, endPoint x: 648, endPoint y: 338, distance: 39.6
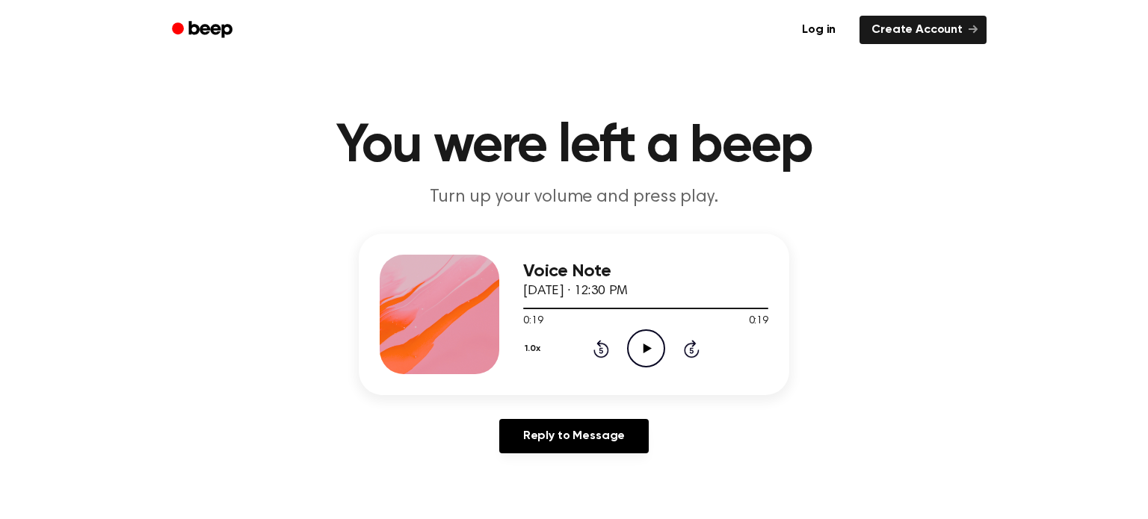
click at [616, 351] on div "1.0x Rewind 5 seconds Play Audio Skip 5 seconds" at bounding box center [645, 349] width 245 height 38
drag, startPoint x: 650, startPoint y: 337, endPoint x: 645, endPoint y: 321, distance: 16.5
click at [650, 337] on icon "Play Audio" at bounding box center [646, 349] width 38 height 38
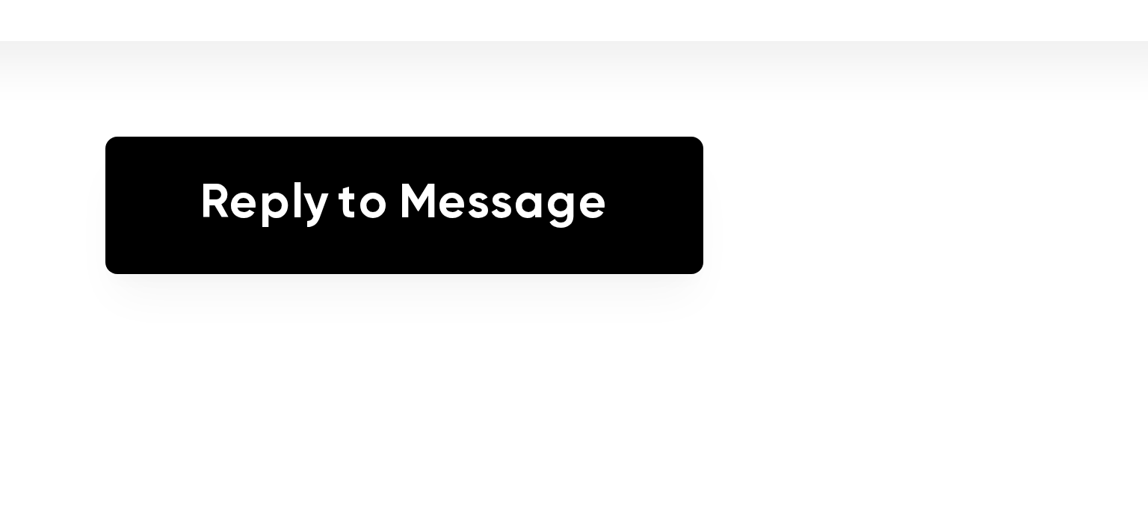
scroll to position [6, 0]
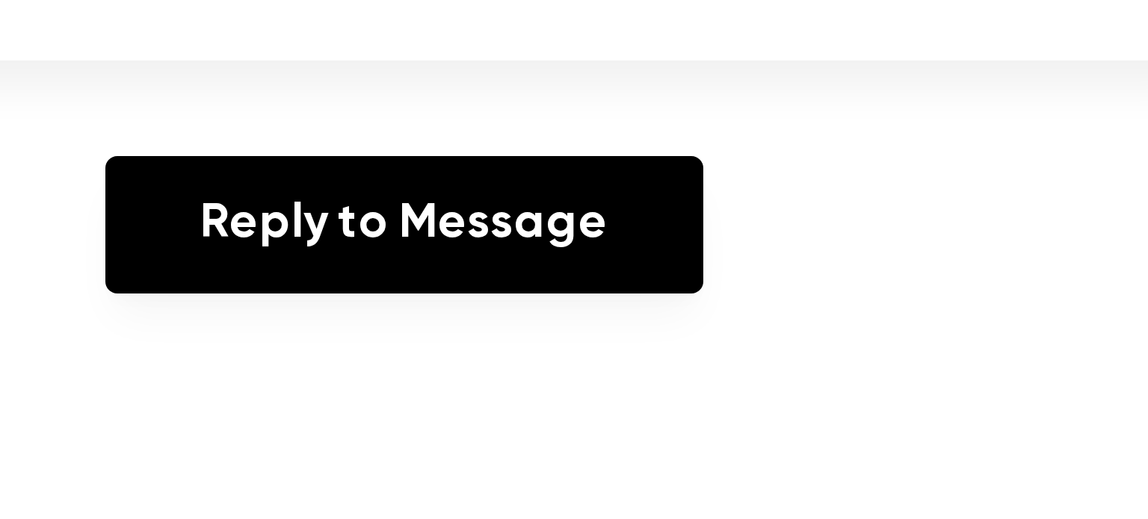
click at [616, 407] on div "Voice Note [DATE] · 12:35 PM 0:00 0:21 Your browser does not support the [objec…" at bounding box center [574, 344] width 1112 height 232
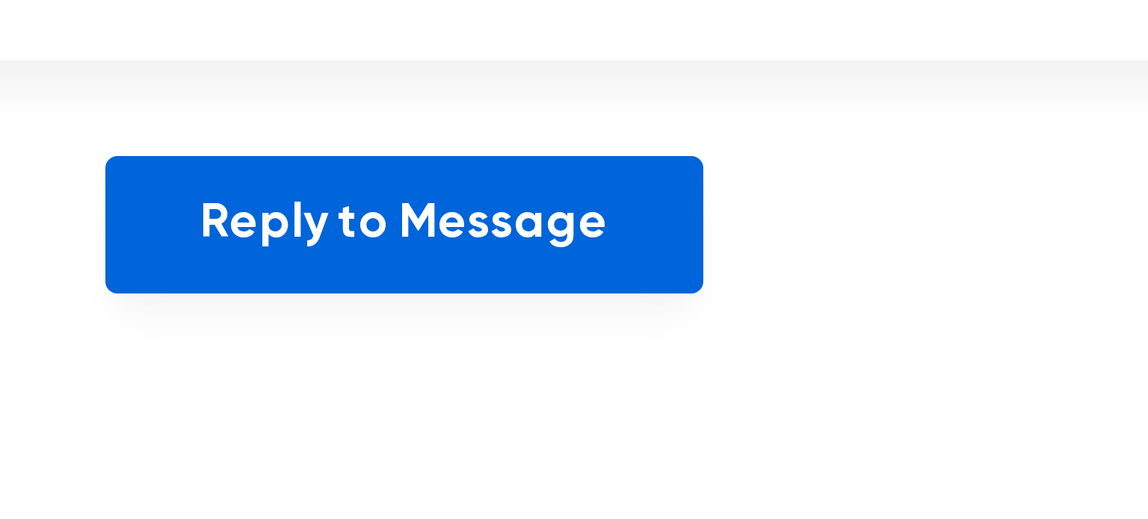
click at [618, 433] on link "Reply to Message" at bounding box center [573, 430] width 149 height 34
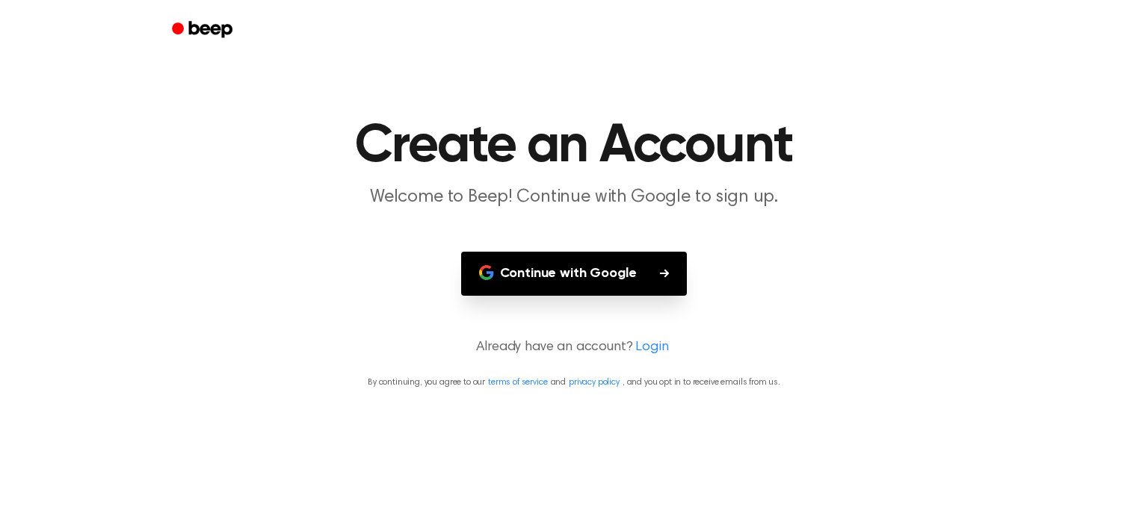
click at [622, 253] on button "Continue with Google" at bounding box center [574, 274] width 226 height 44
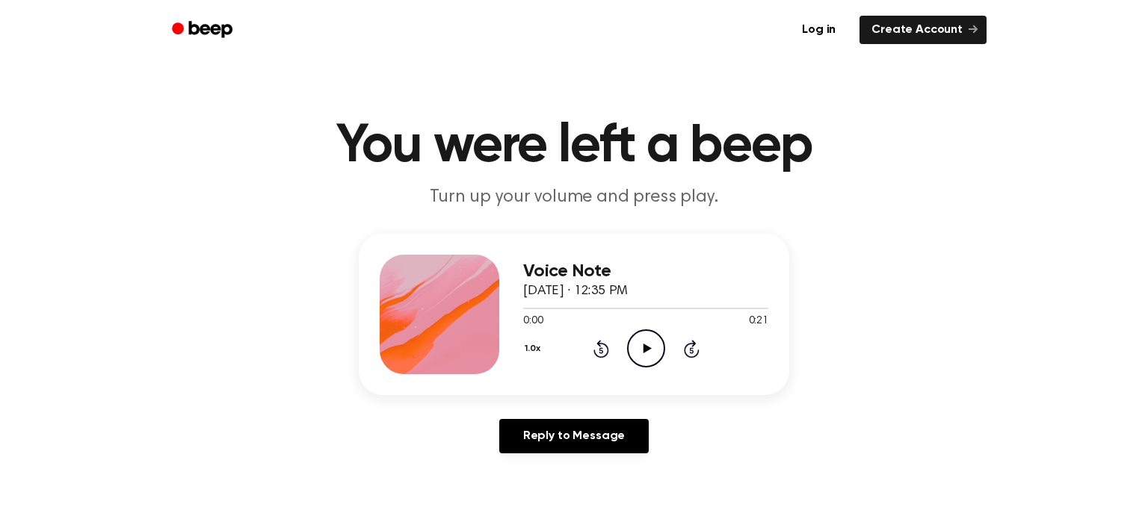
click at [644, 344] on icon "Play Audio" at bounding box center [646, 349] width 38 height 38
click at [744, 428] on div "Reply to Message" at bounding box center [574, 442] width 431 height 46
click at [644, 337] on icon "Play Audio" at bounding box center [646, 349] width 38 height 38
click at [639, 338] on icon "Play Audio" at bounding box center [646, 349] width 38 height 38
click at [648, 334] on icon "Play Audio" at bounding box center [646, 349] width 38 height 38
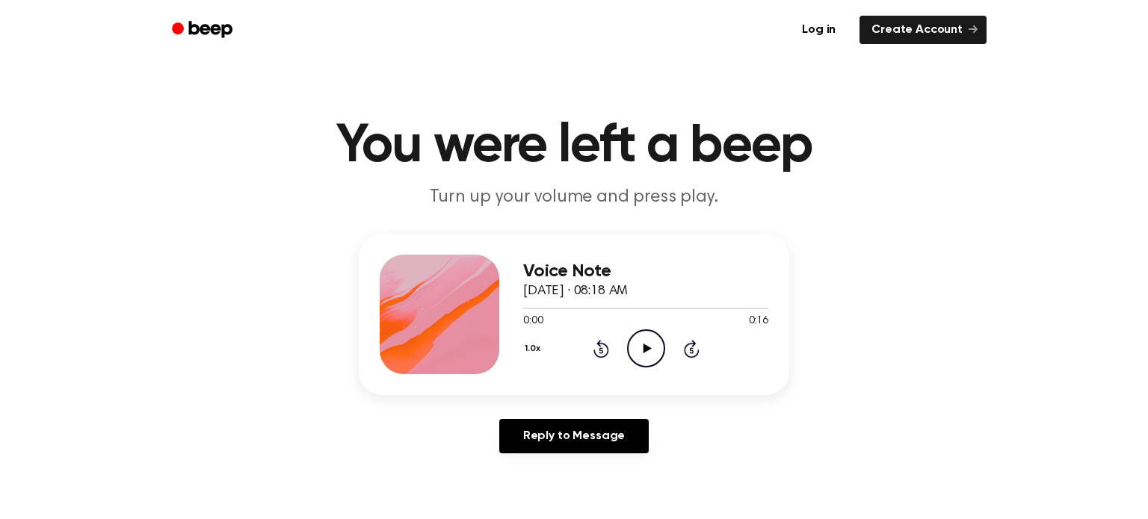
click at [655, 354] on icon "Play Audio" at bounding box center [646, 349] width 38 height 38
click at [642, 351] on icon "Play Audio" at bounding box center [646, 349] width 38 height 38
click at [634, 342] on icon "Play Audio" at bounding box center [646, 349] width 38 height 38
click at [635, 354] on icon "Play Audio" at bounding box center [646, 349] width 38 height 38
click at [167, 180] on header "You were left a beep Turn up your volume and press play." at bounding box center [574, 165] width 1112 height 90
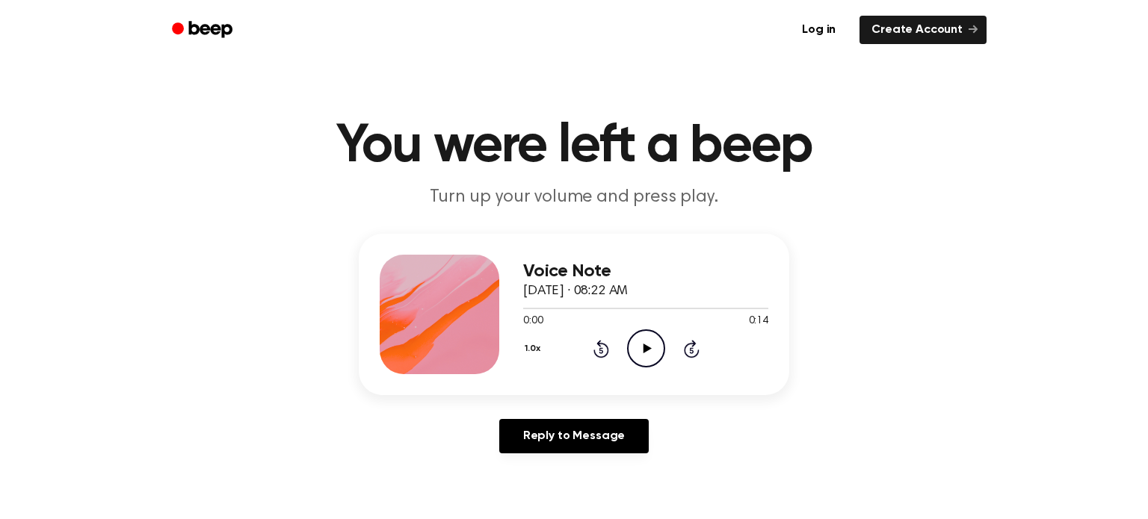
click at [645, 346] on icon at bounding box center [647, 349] width 8 height 10
